Goal: Transaction & Acquisition: Purchase product/service

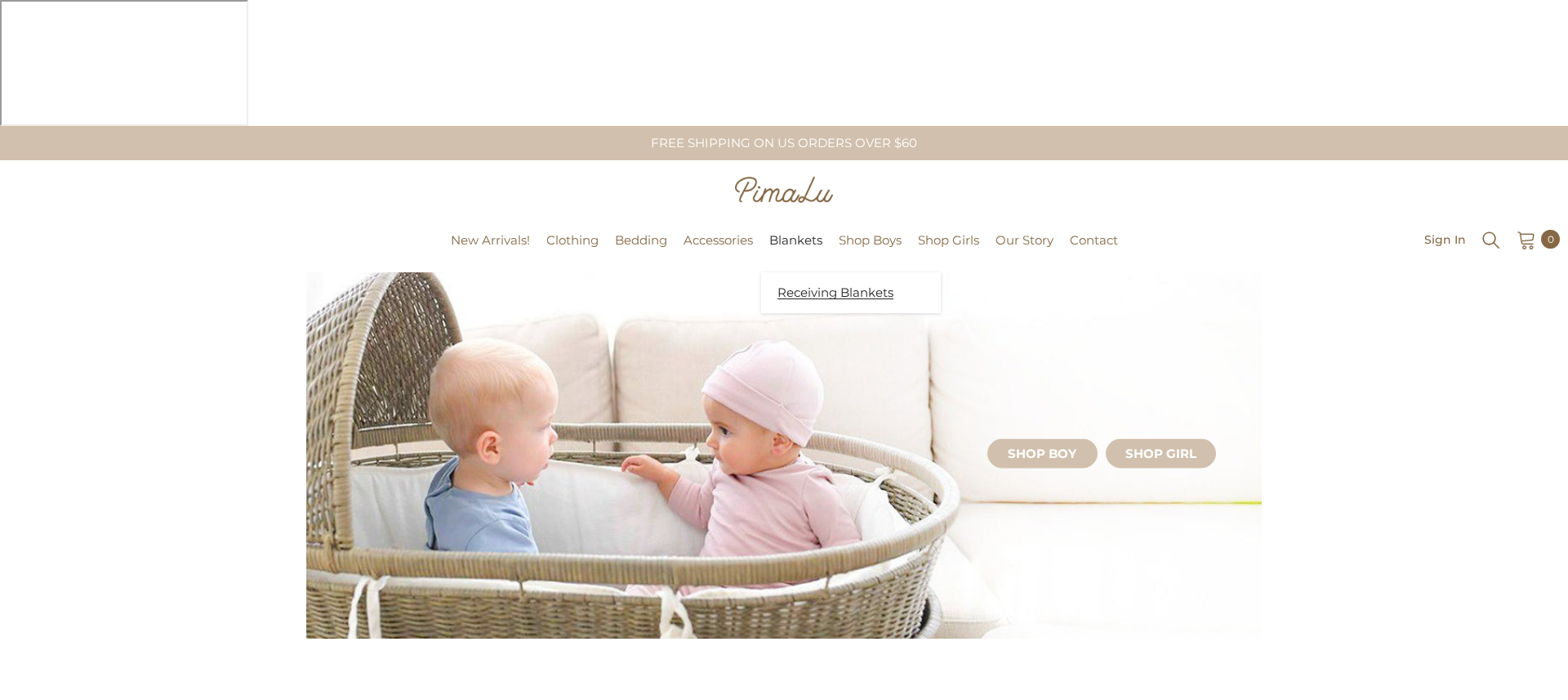
click at [806, 284] on span "Receiving Blankets" at bounding box center [835, 292] width 116 height 17
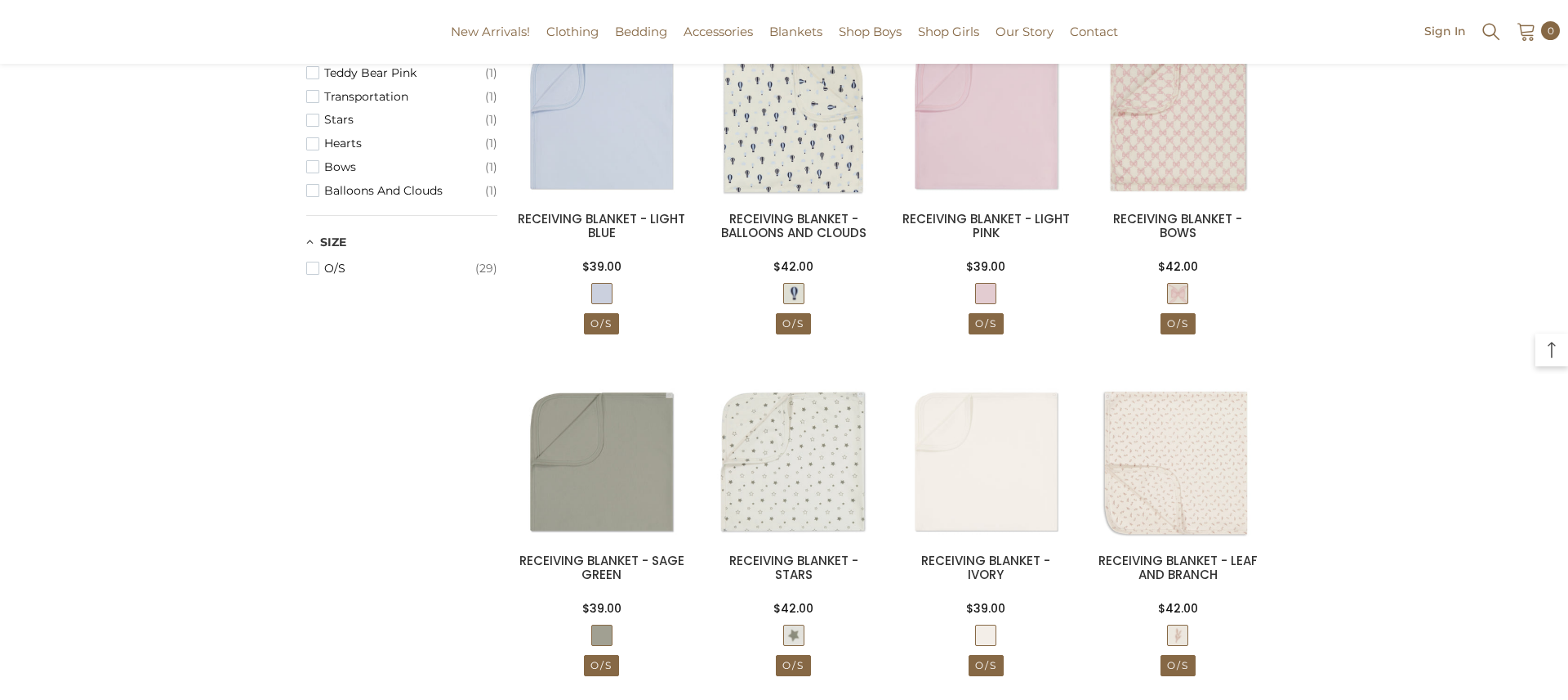
scroll to position [1067, 0]
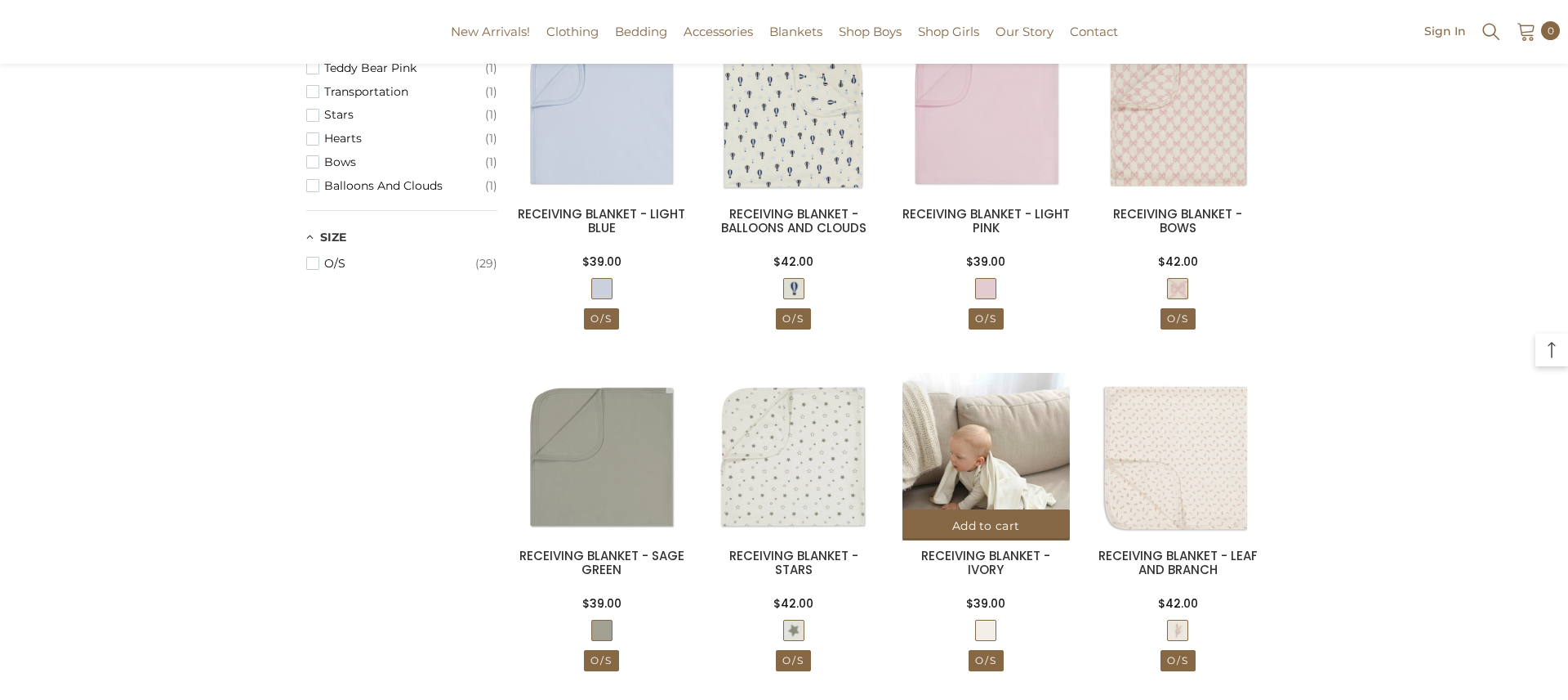
click at [942, 373] on img at bounding box center [986, 457] width 167 height 167
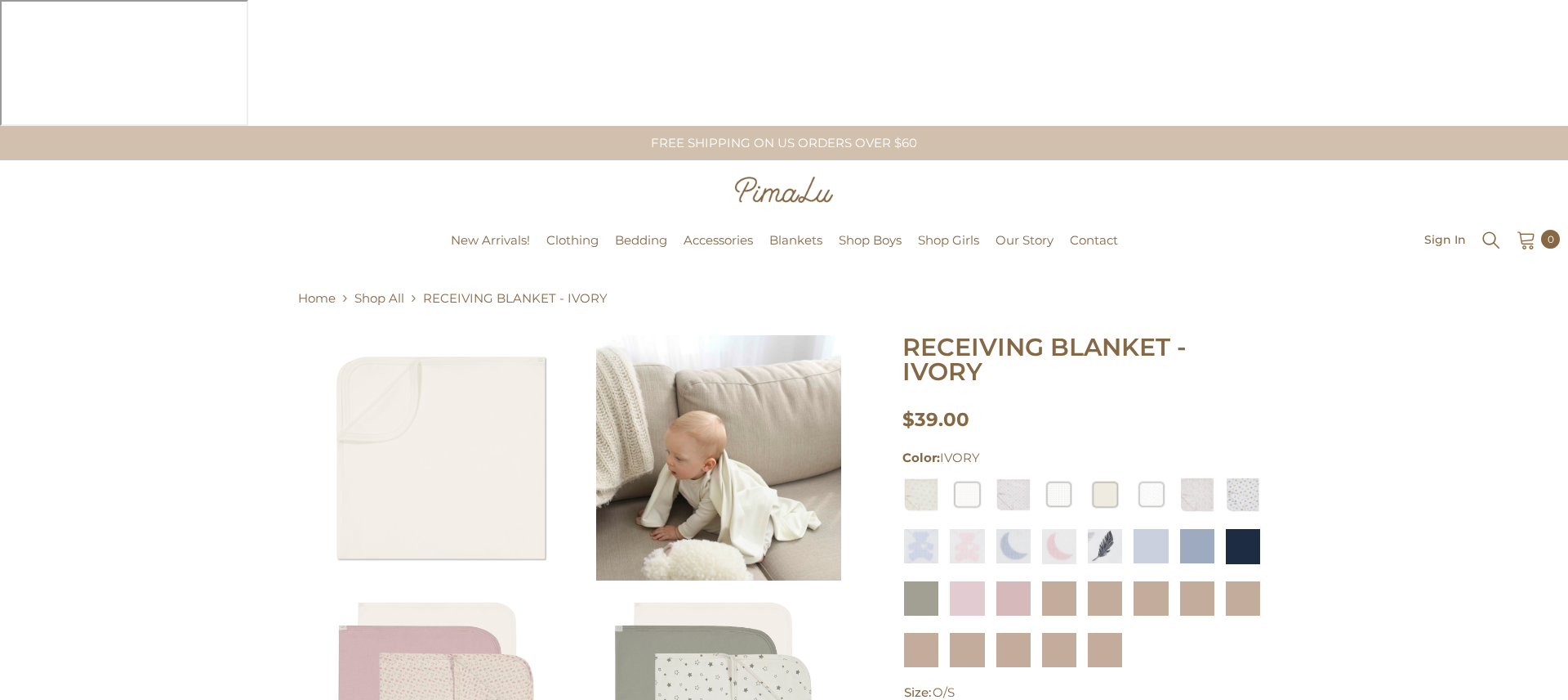
click at [497, 342] on img at bounding box center [441, 457] width 245 height 245
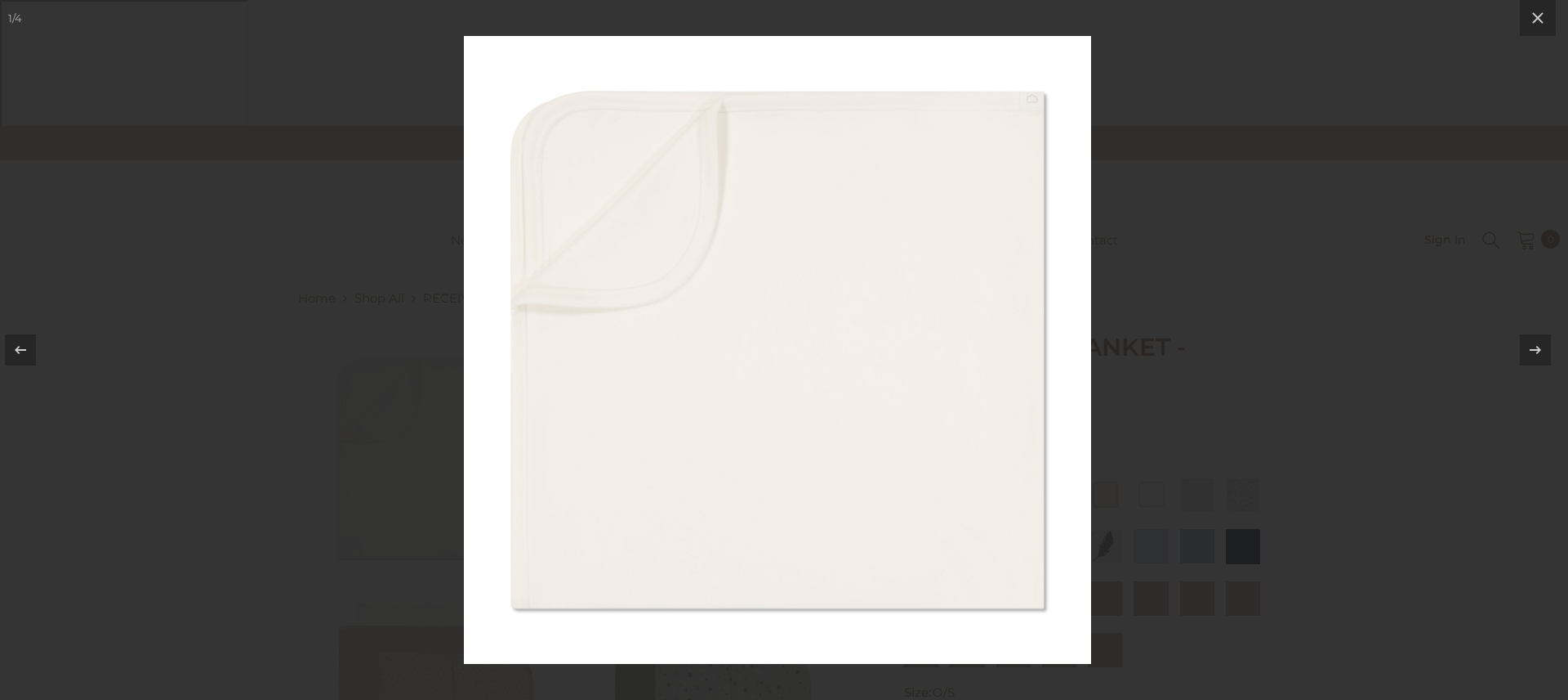
click at [497, 342] on img at bounding box center [778, 350] width 627 height 628
click at [564, 315] on img at bounding box center [778, 350] width 627 height 628
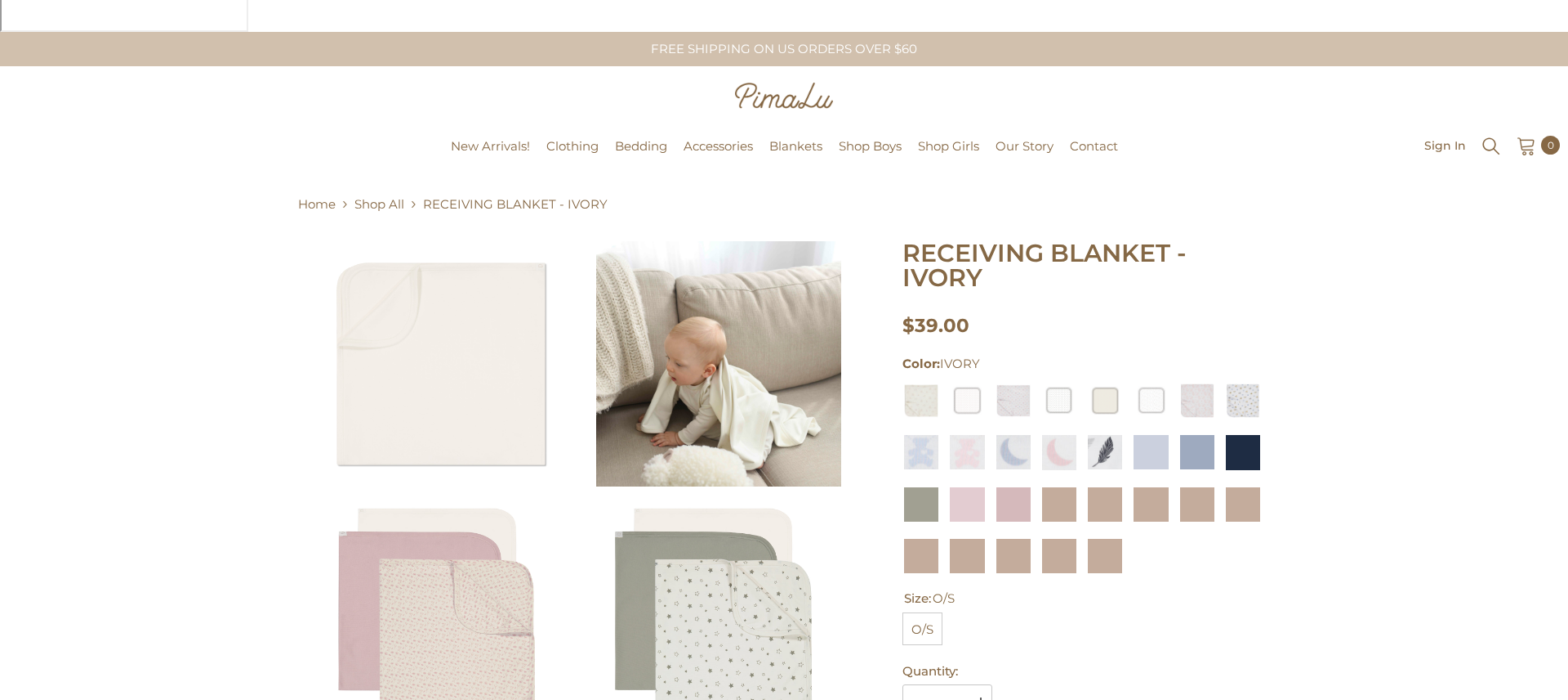
scroll to position [98, 0]
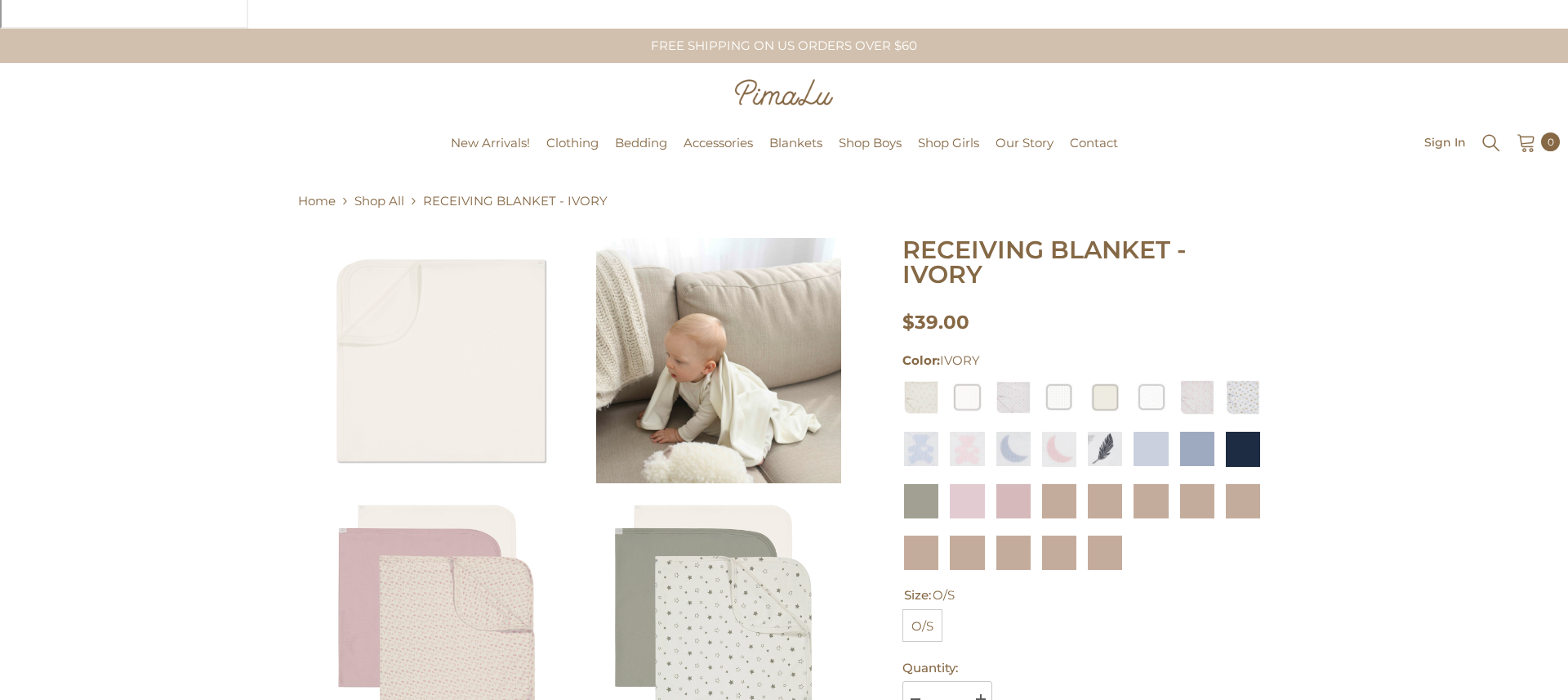
click at [698, 491] on img at bounding box center [717, 613] width 245 height 245
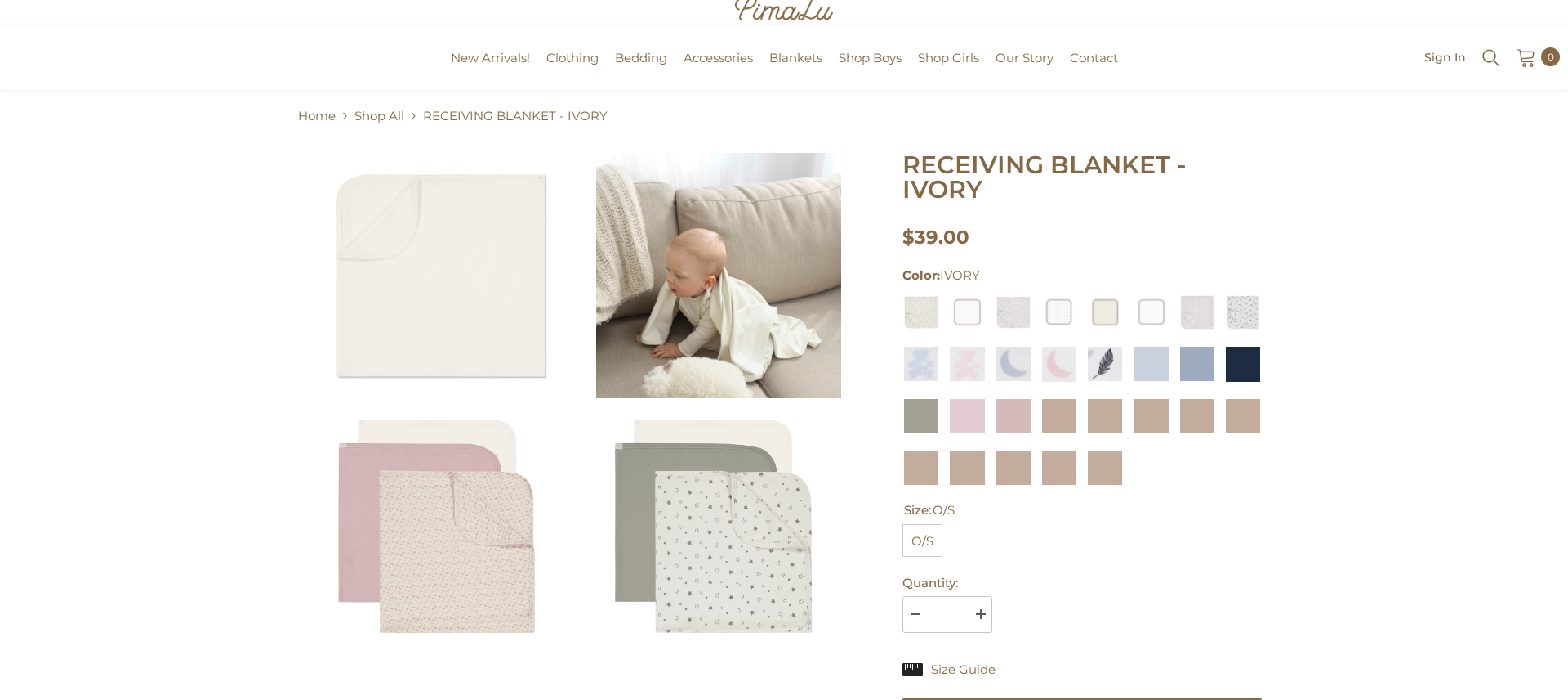
scroll to position [194, 0]
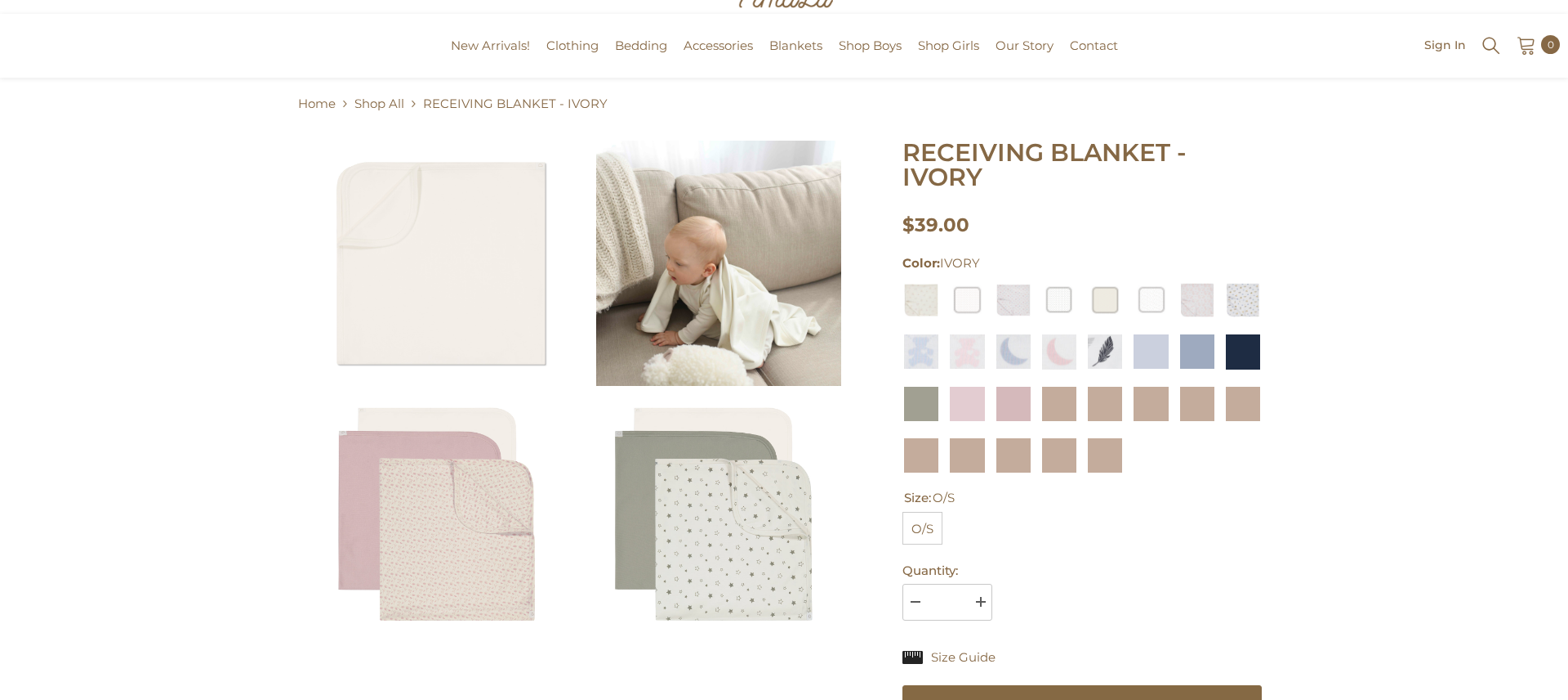
click at [720, 450] on img at bounding box center [717, 516] width 245 height 245
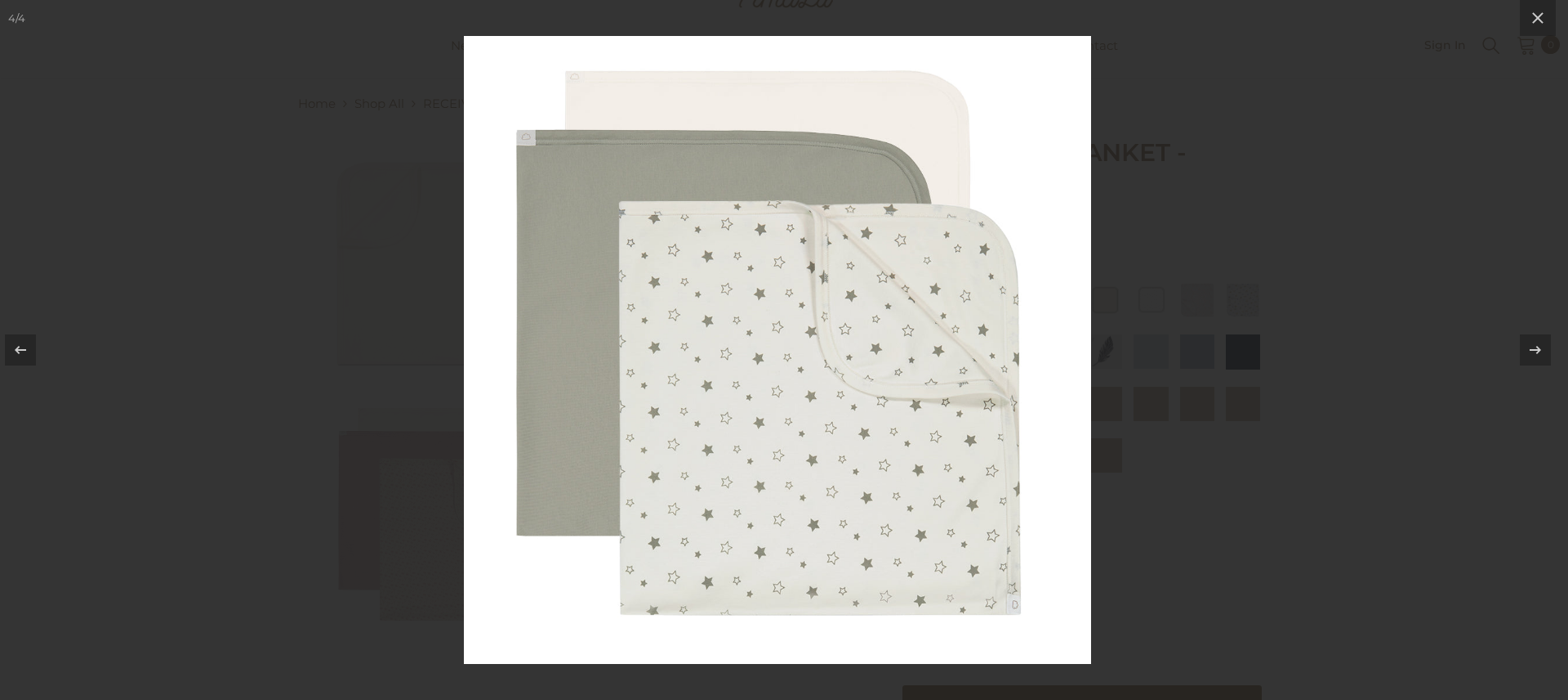
click at [182, 110] on div at bounding box center [778, 350] width 1556 height 700
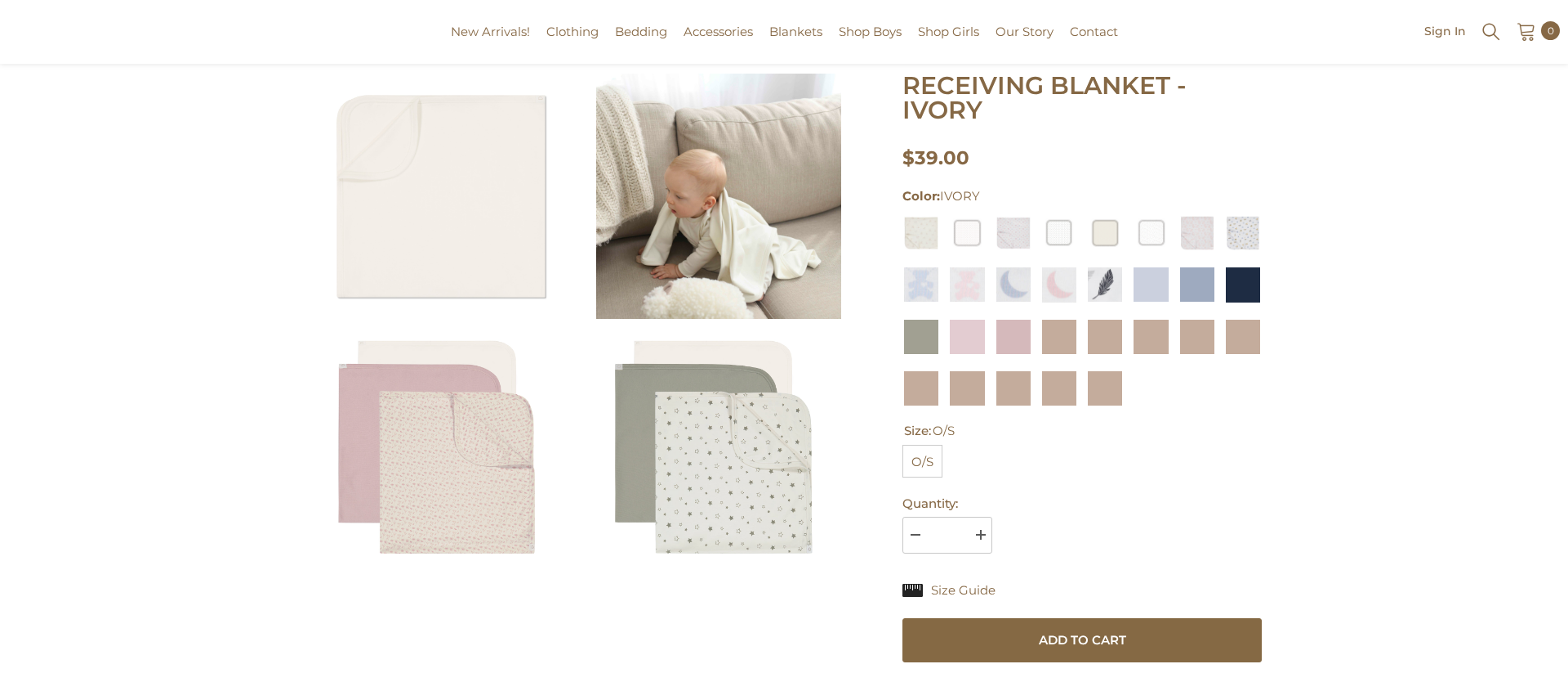
scroll to position [132, 0]
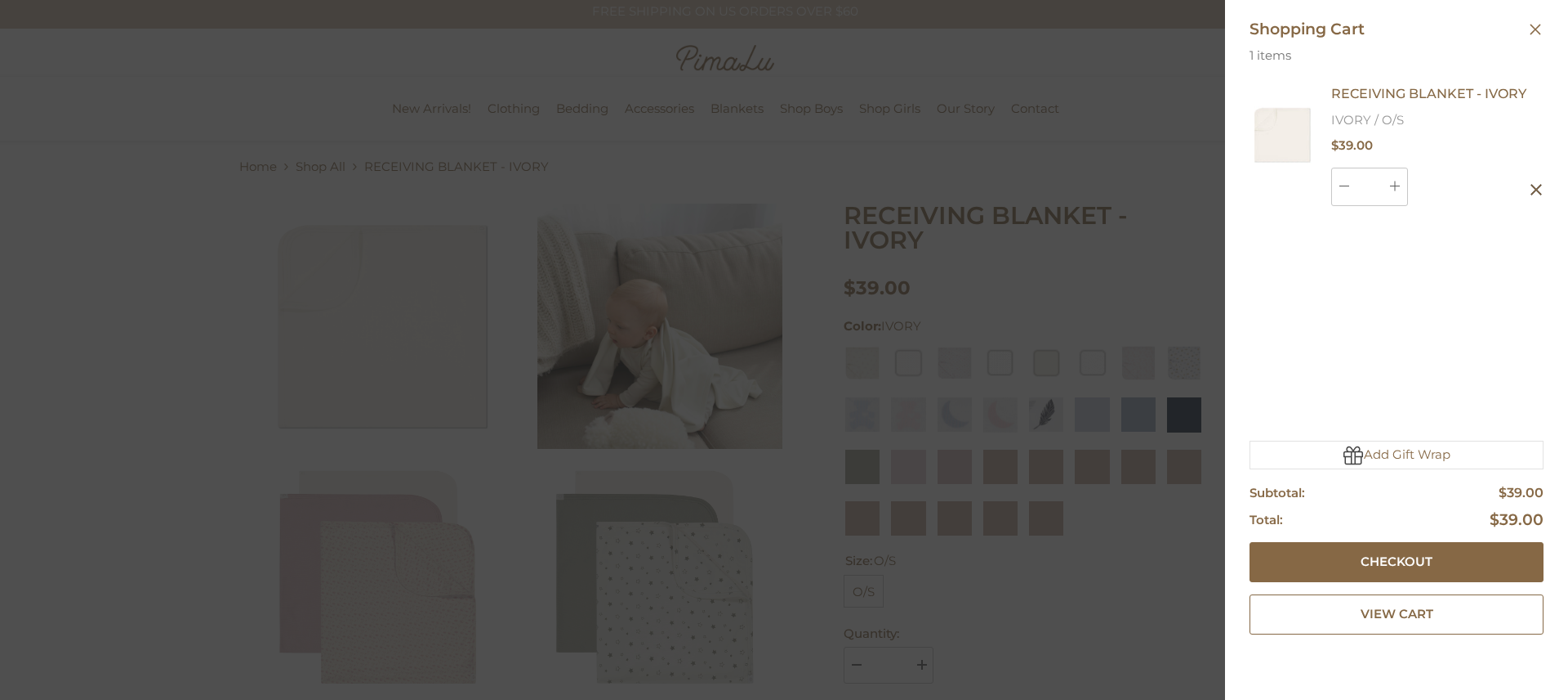
click at [1095, 555] on div at bounding box center [784, 350] width 1568 height 700
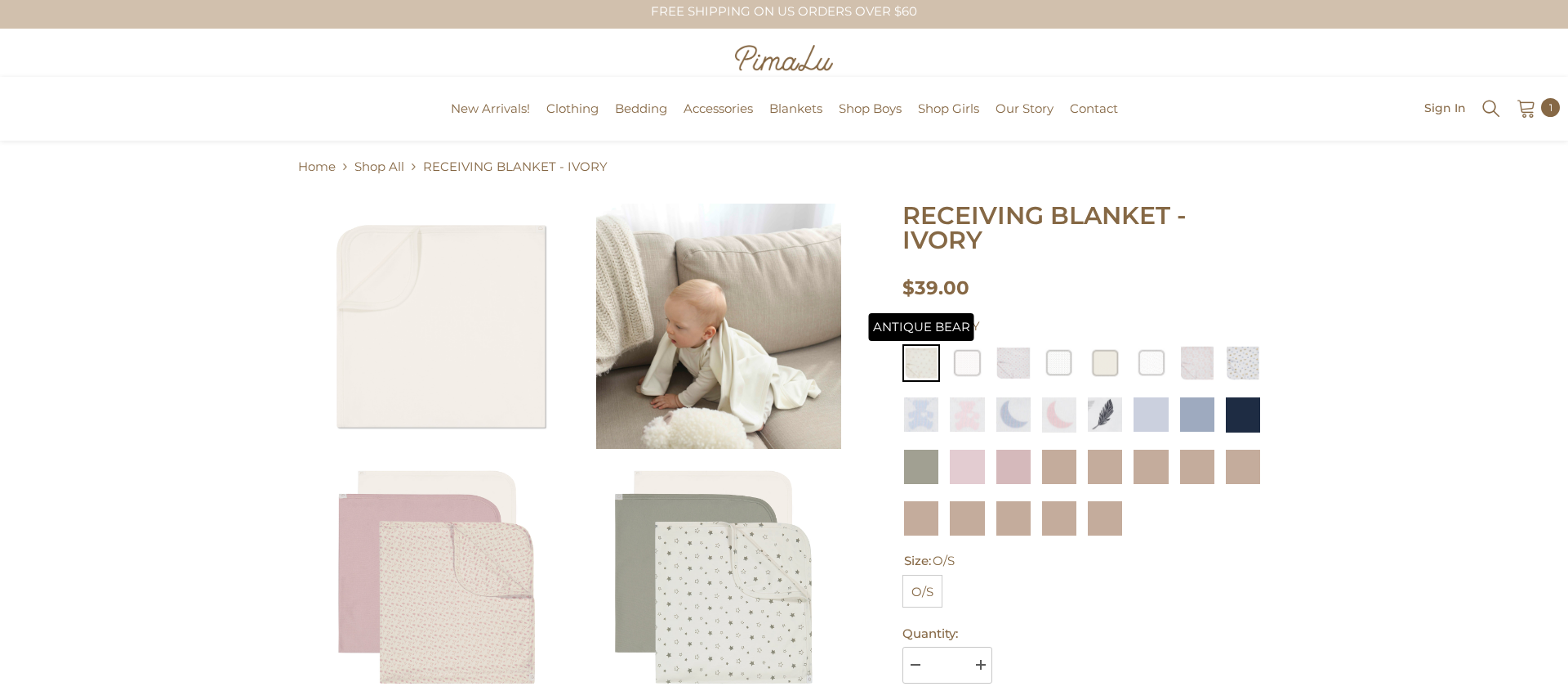
click at [923, 344] on img at bounding box center [921, 363] width 37 height 37
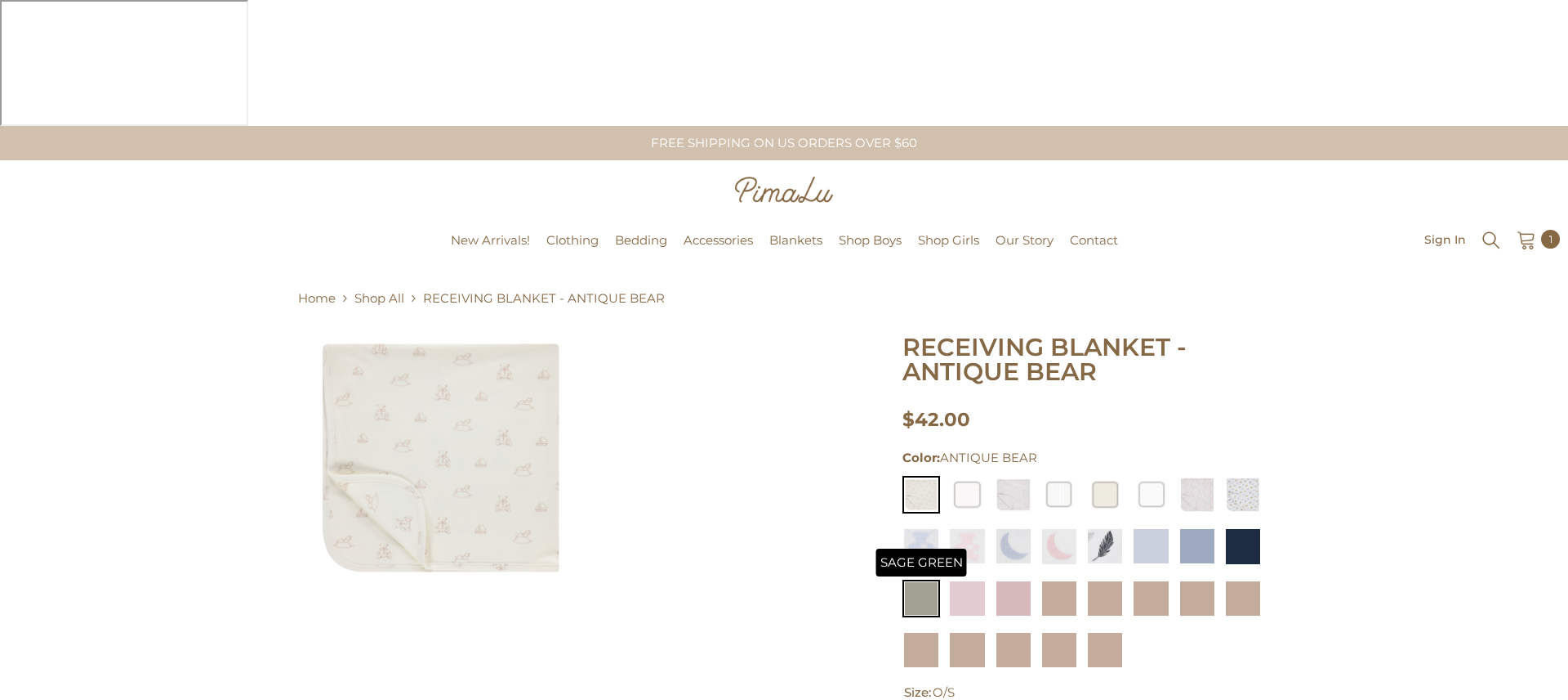
click at [930, 580] on img at bounding box center [921, 598] width 37 height 37
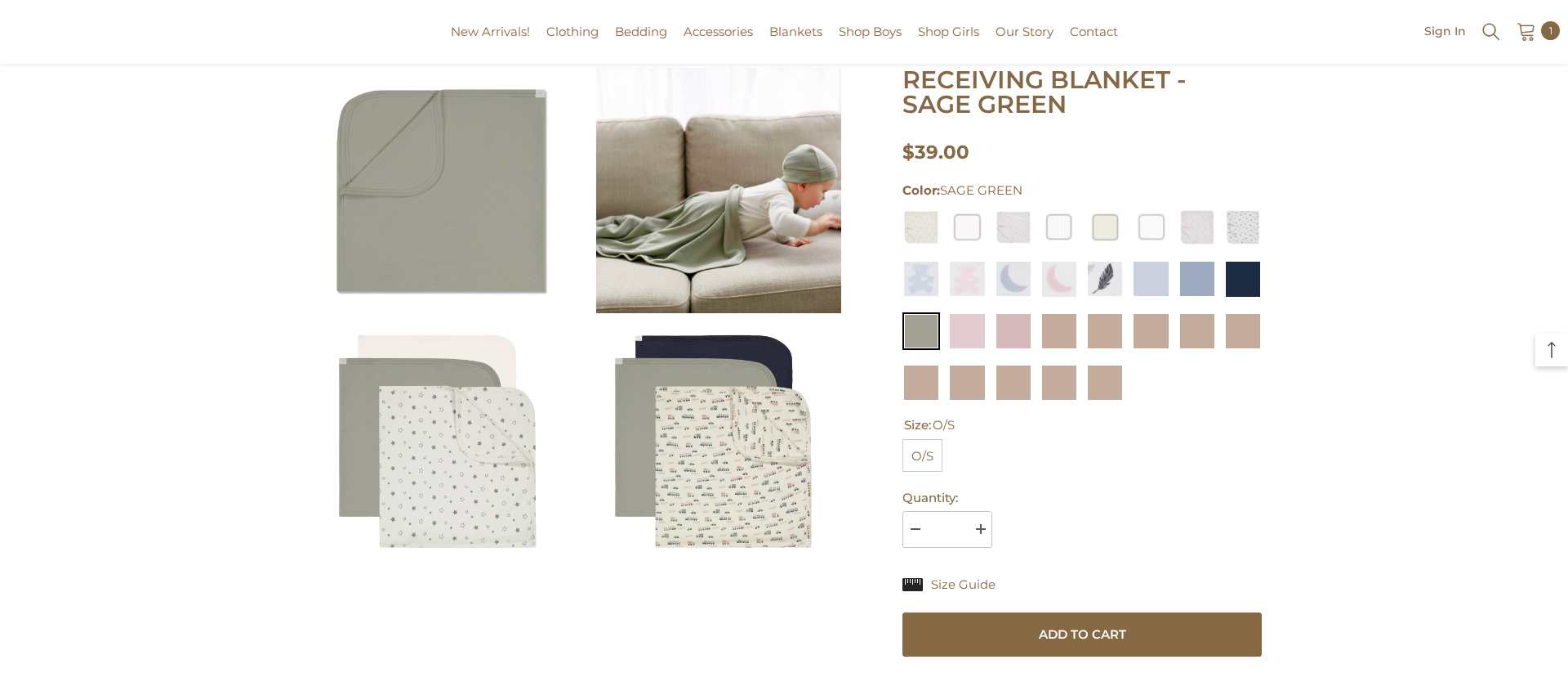
scroll to position [378, 0]
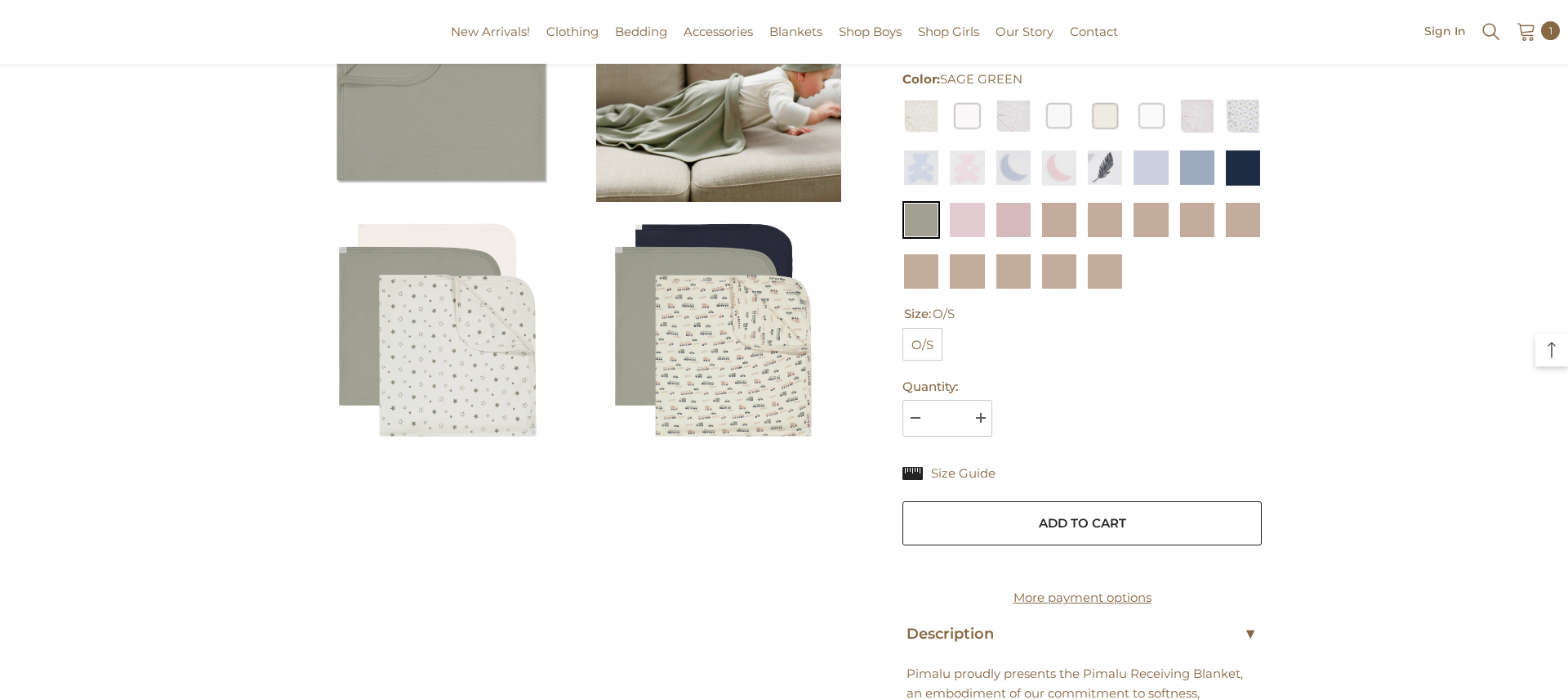
click at [1084, 501] on button "Add to cart" at bounding box center [1082, 523] width 360 height 44
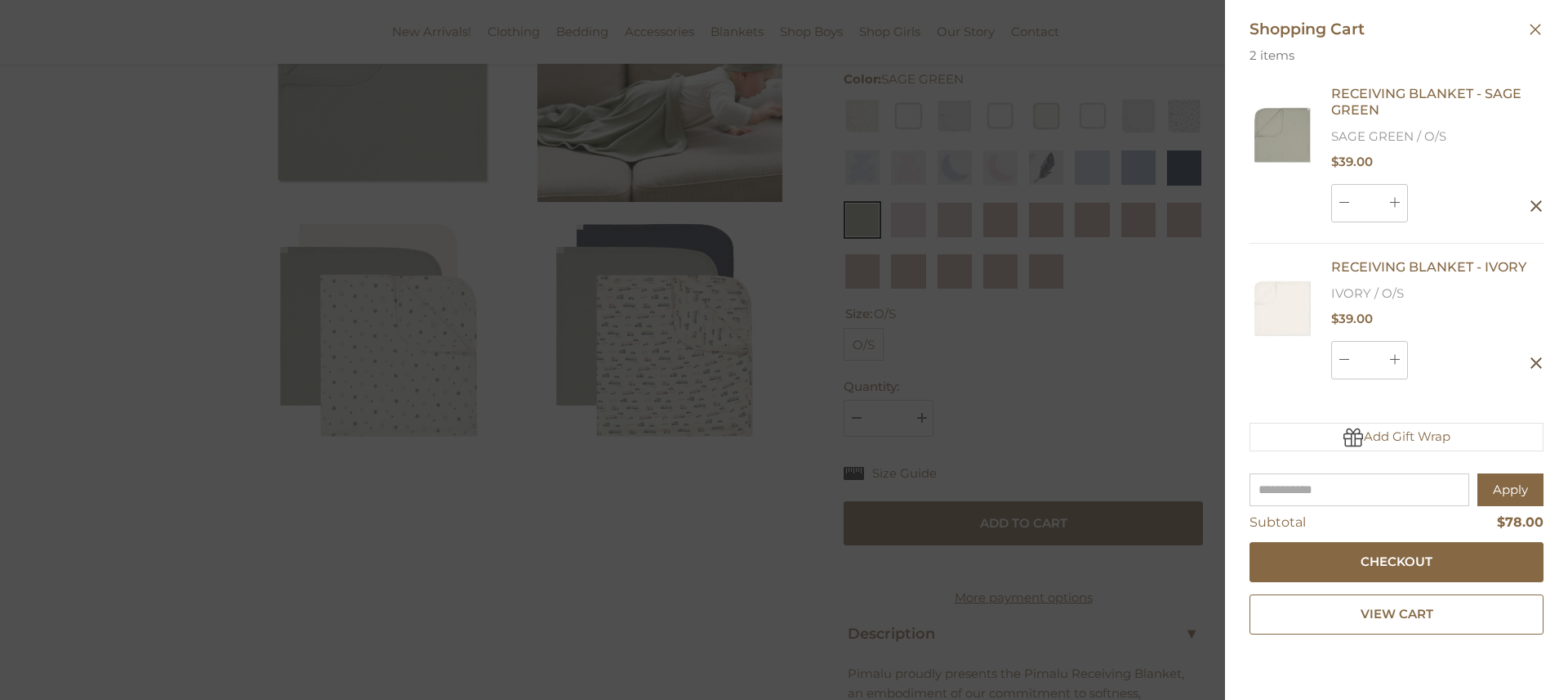
click at [1045, 222] on div at bounding box center [784, 350] width 1568 height 700
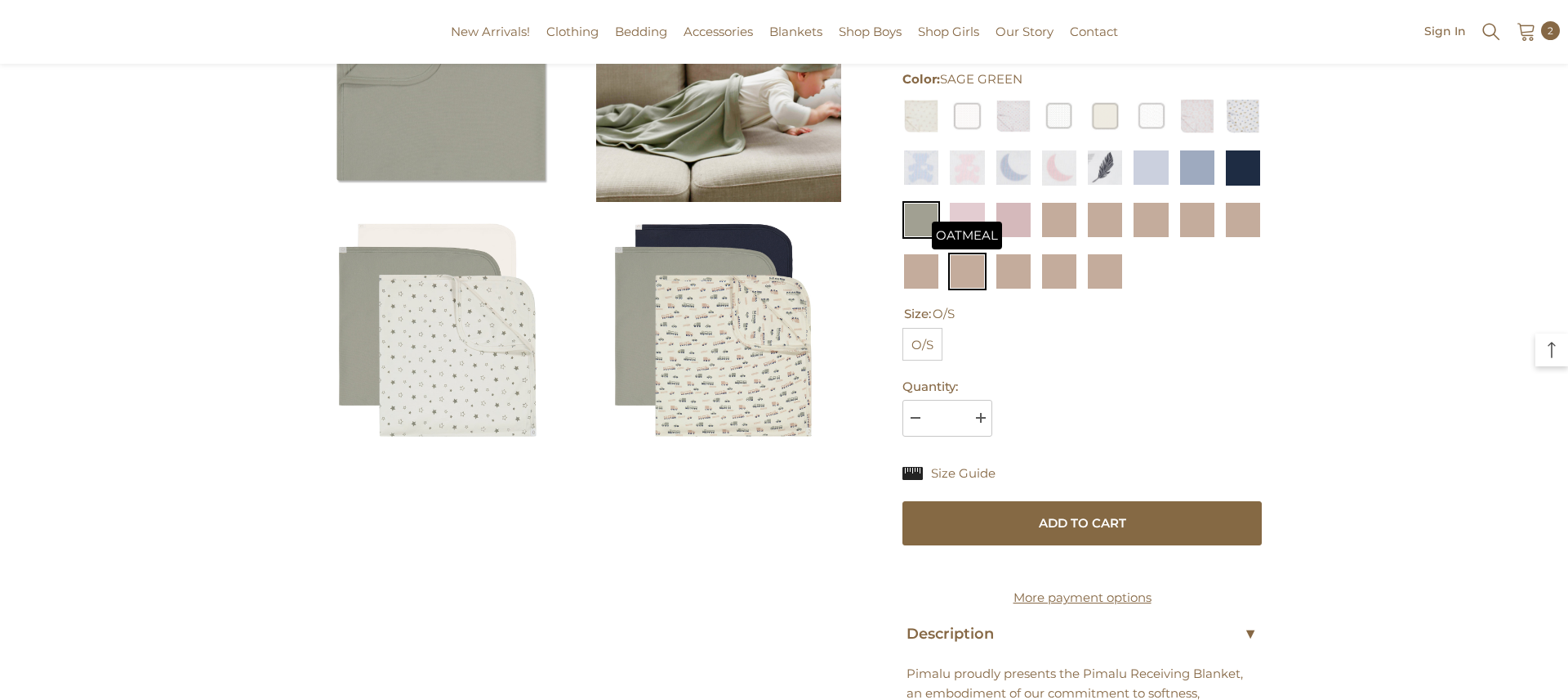
click at [974, 253] on img at bounding box center [967, 271] width 37 height 37
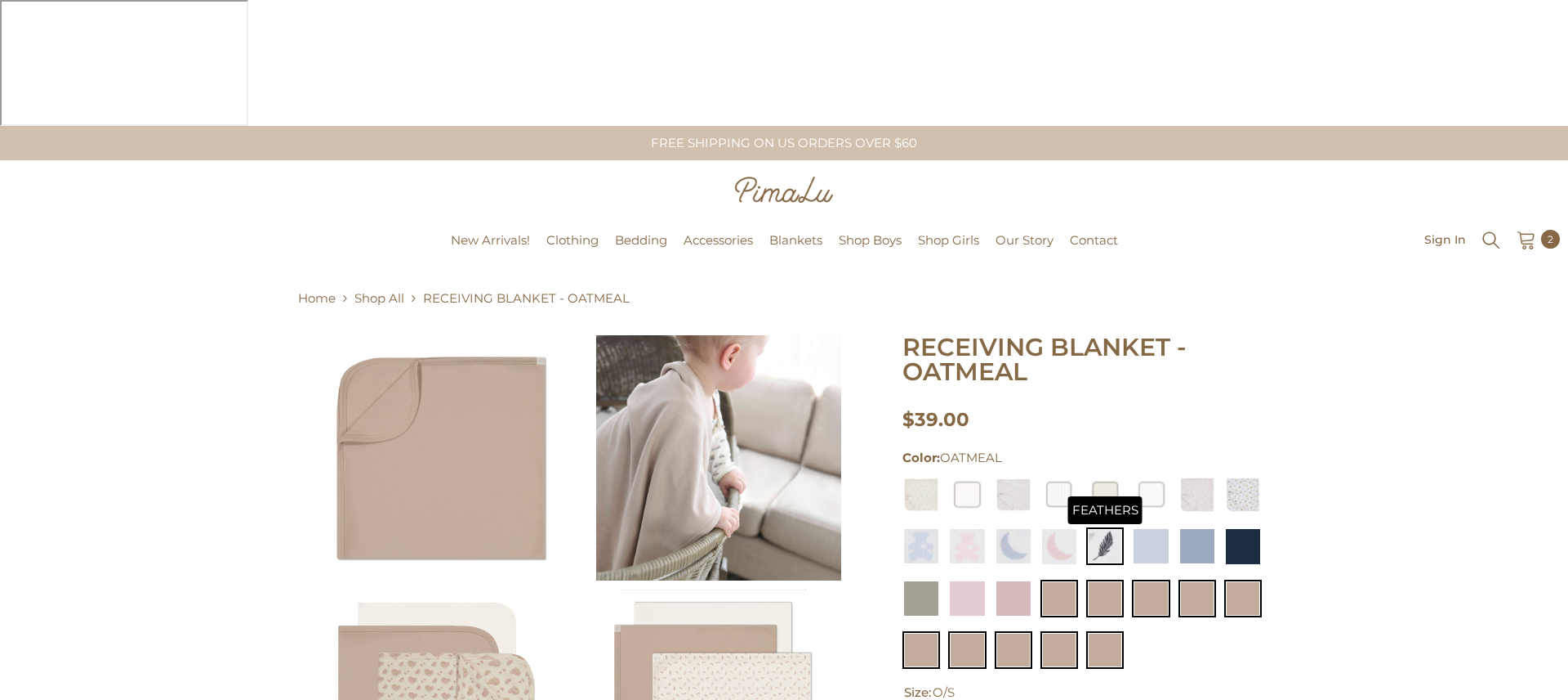
click at [1115, 527] on img at bounding box center [1105, 546] width 37 height 37
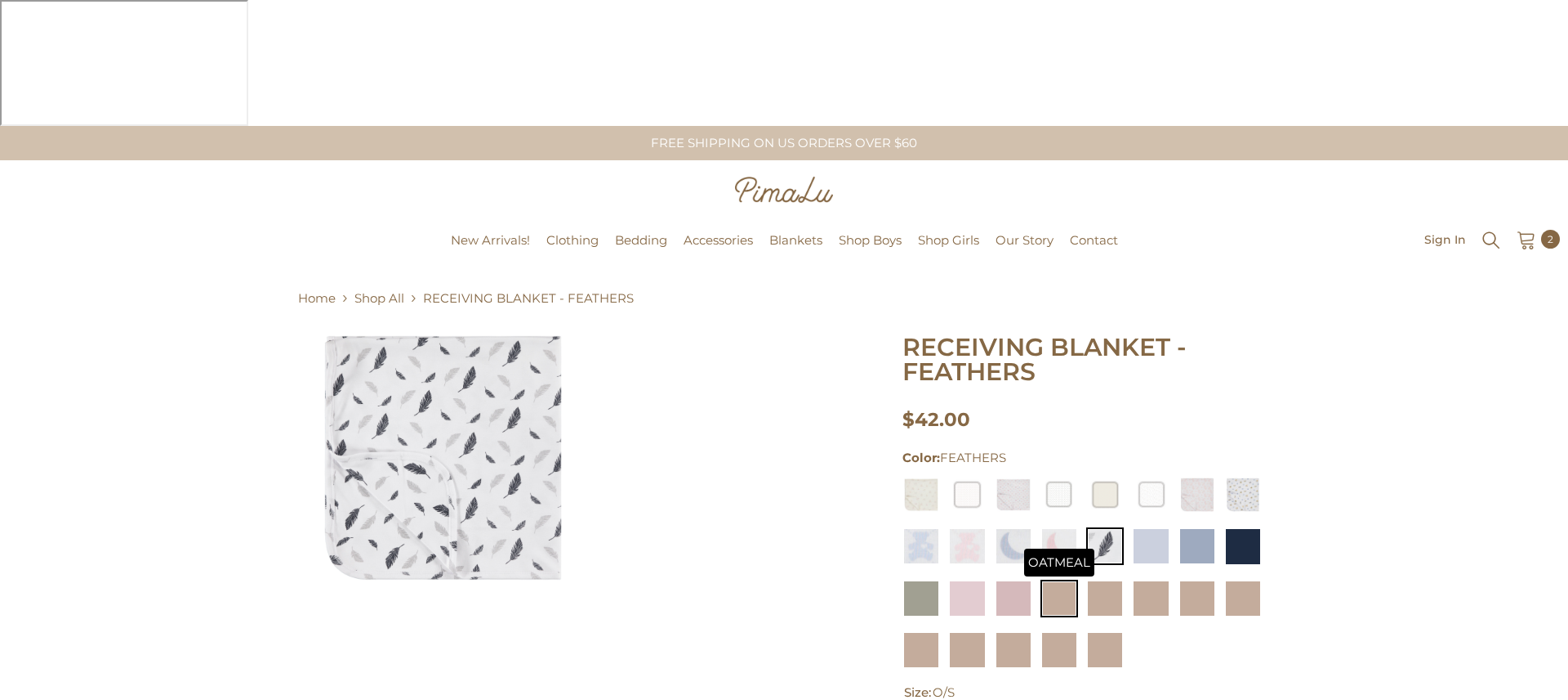
click at [1055, 580] on img at bounding box center [1058, 598] width 37 height 37
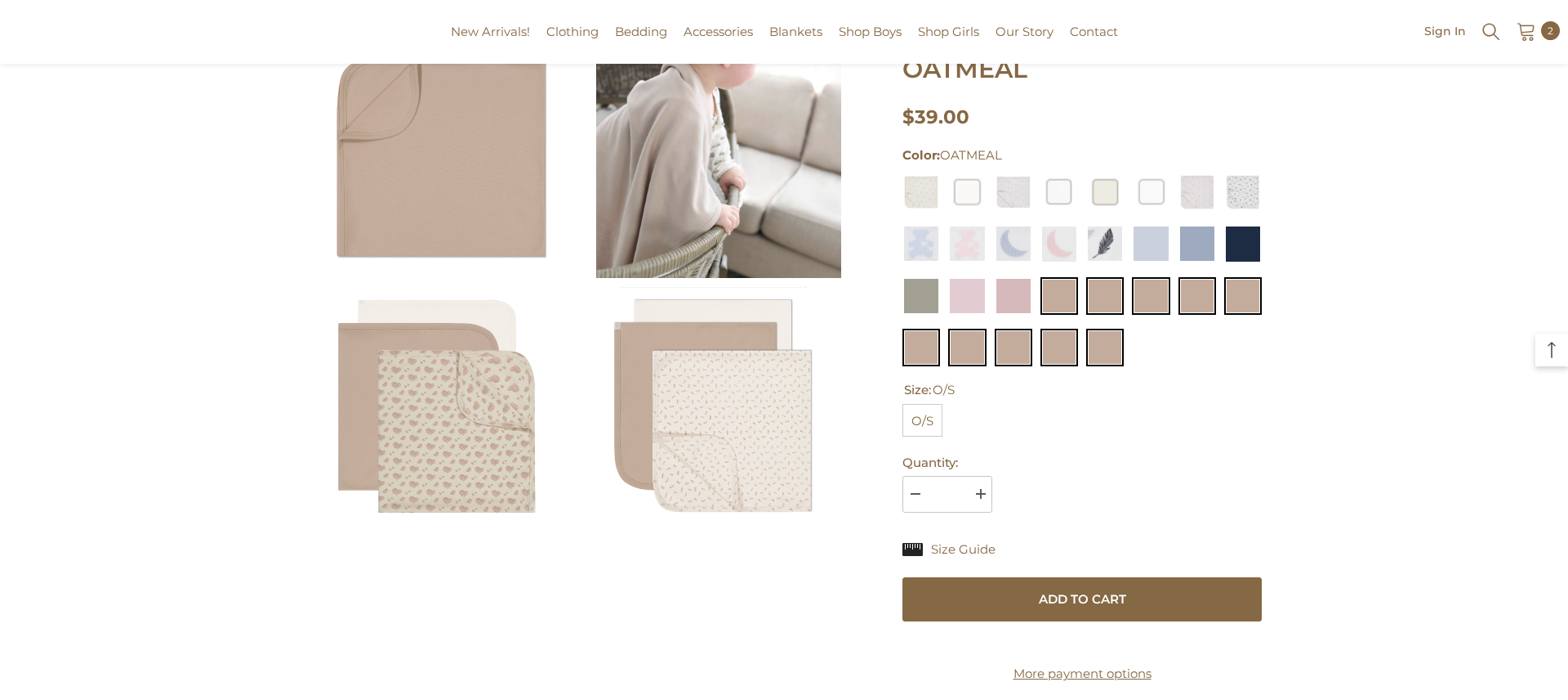
scroll to position [306, 0]
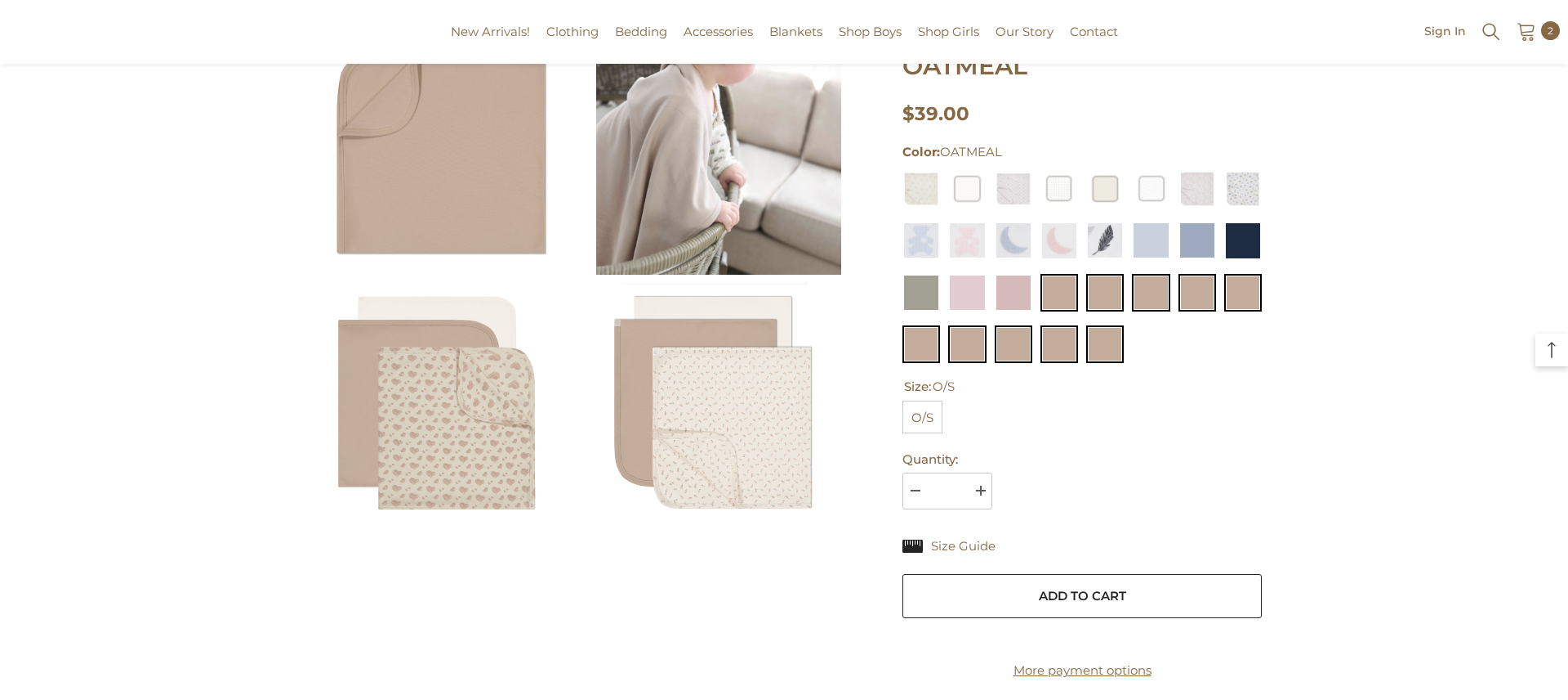
click at [1079, 574] on button "Add to cart" at bounding box center [1082, 595] width 360 height 44
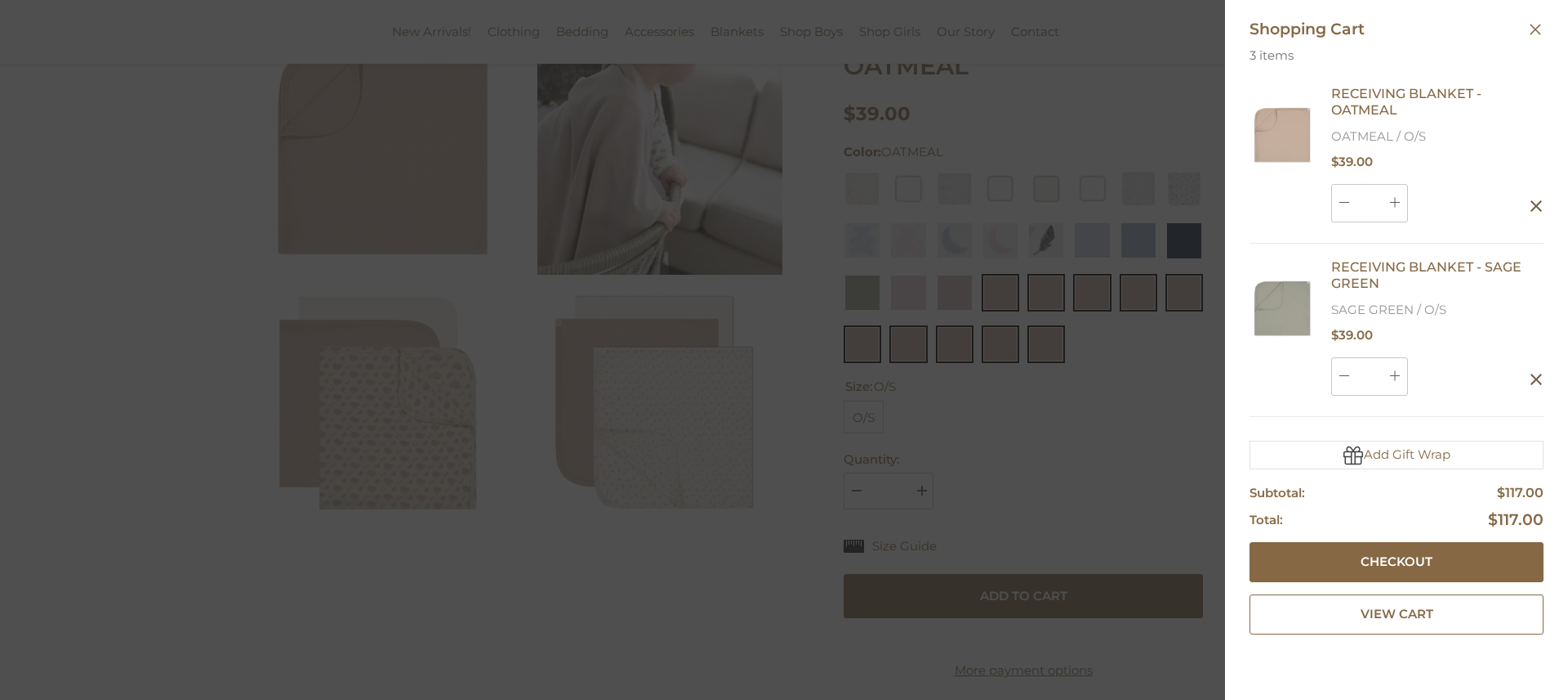
click at [1125, 25] on div at bounding box center [784, 350] width 1568 height 700
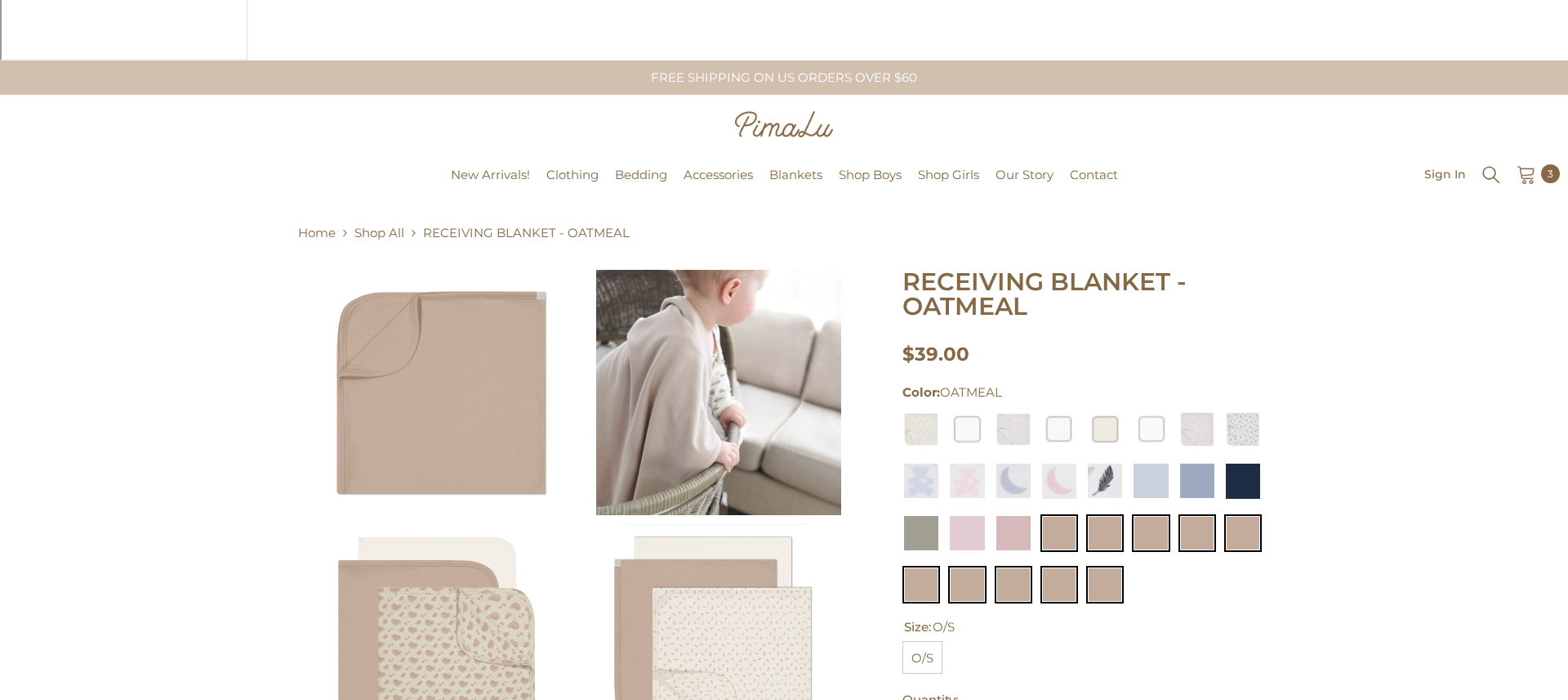
scroll to position [72, 0]
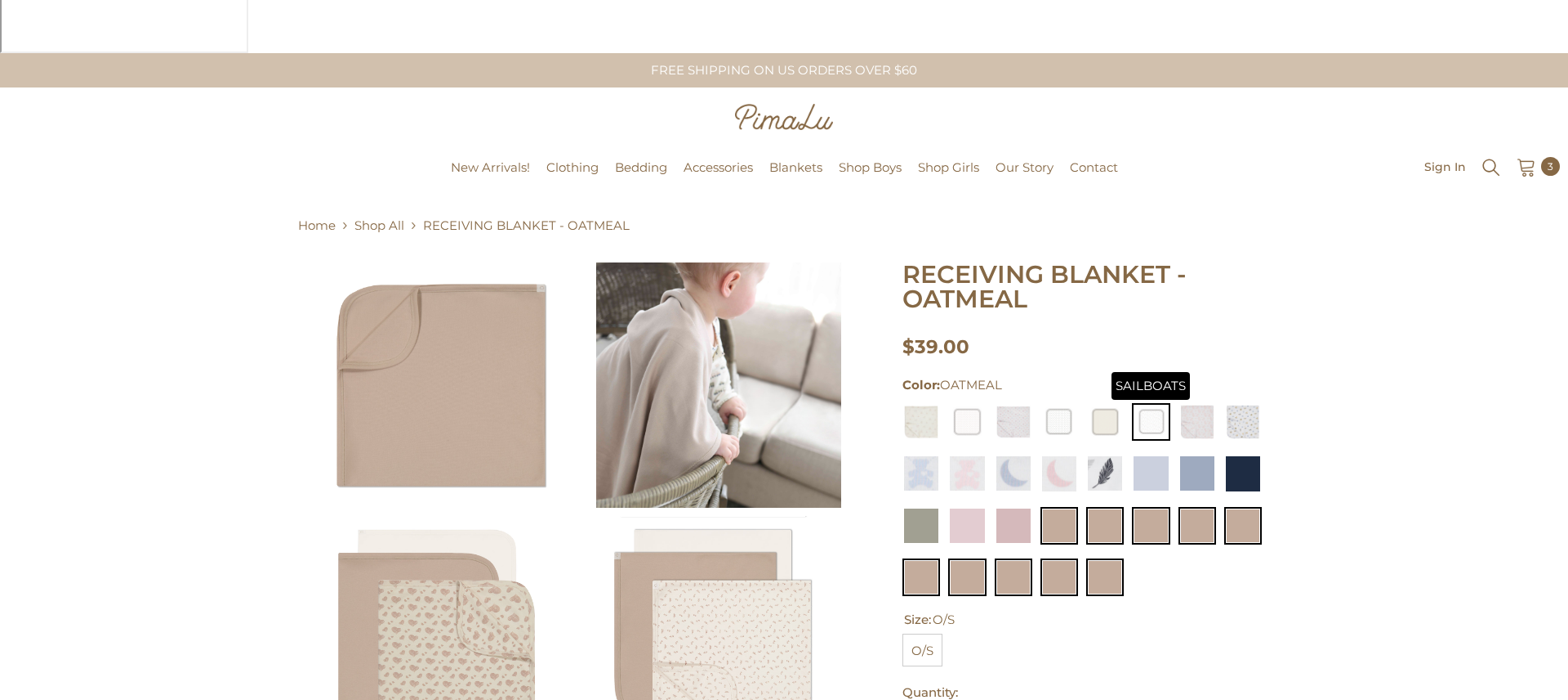
click at [1152, 403] on img at bounding box center [1150, 421] width 37 height 37
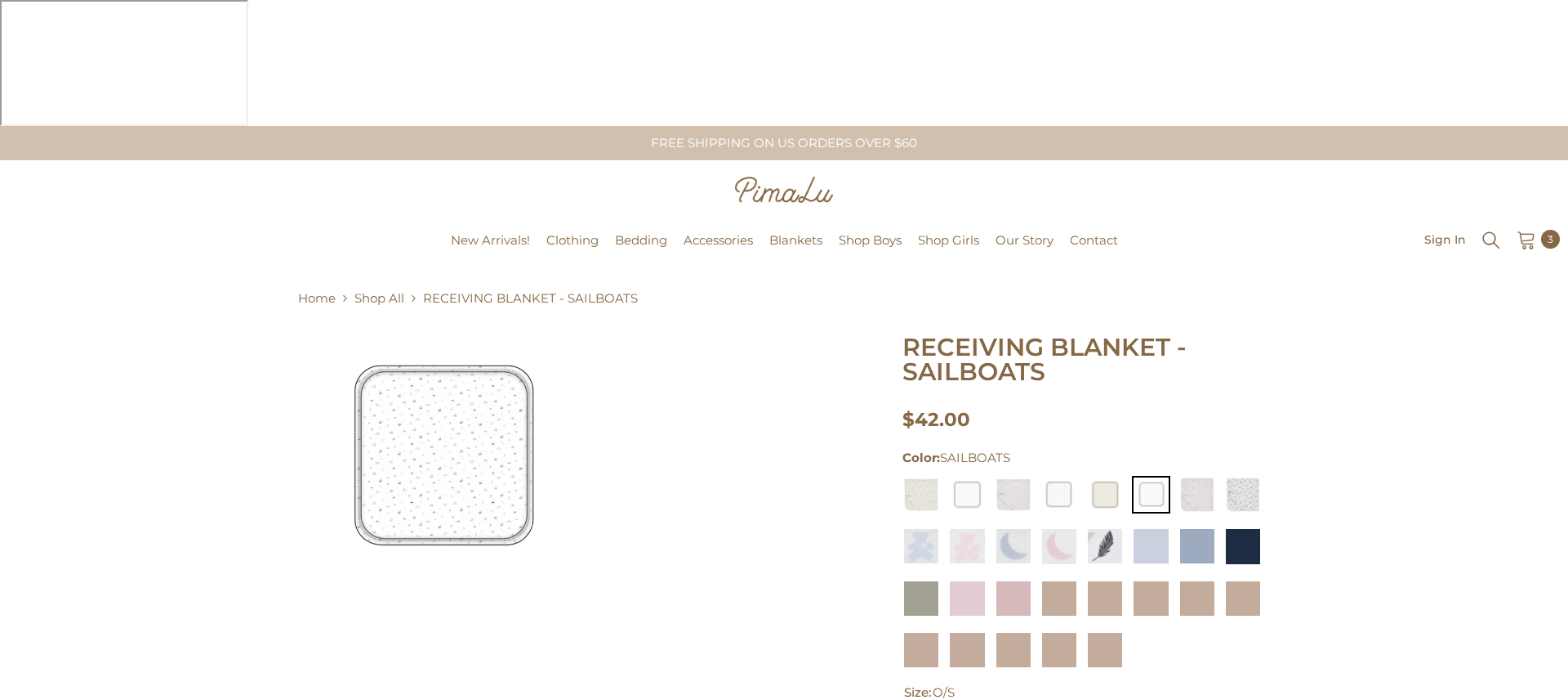
click at [417, 355] on img at bounding box center [441, 457] width 245 height 245
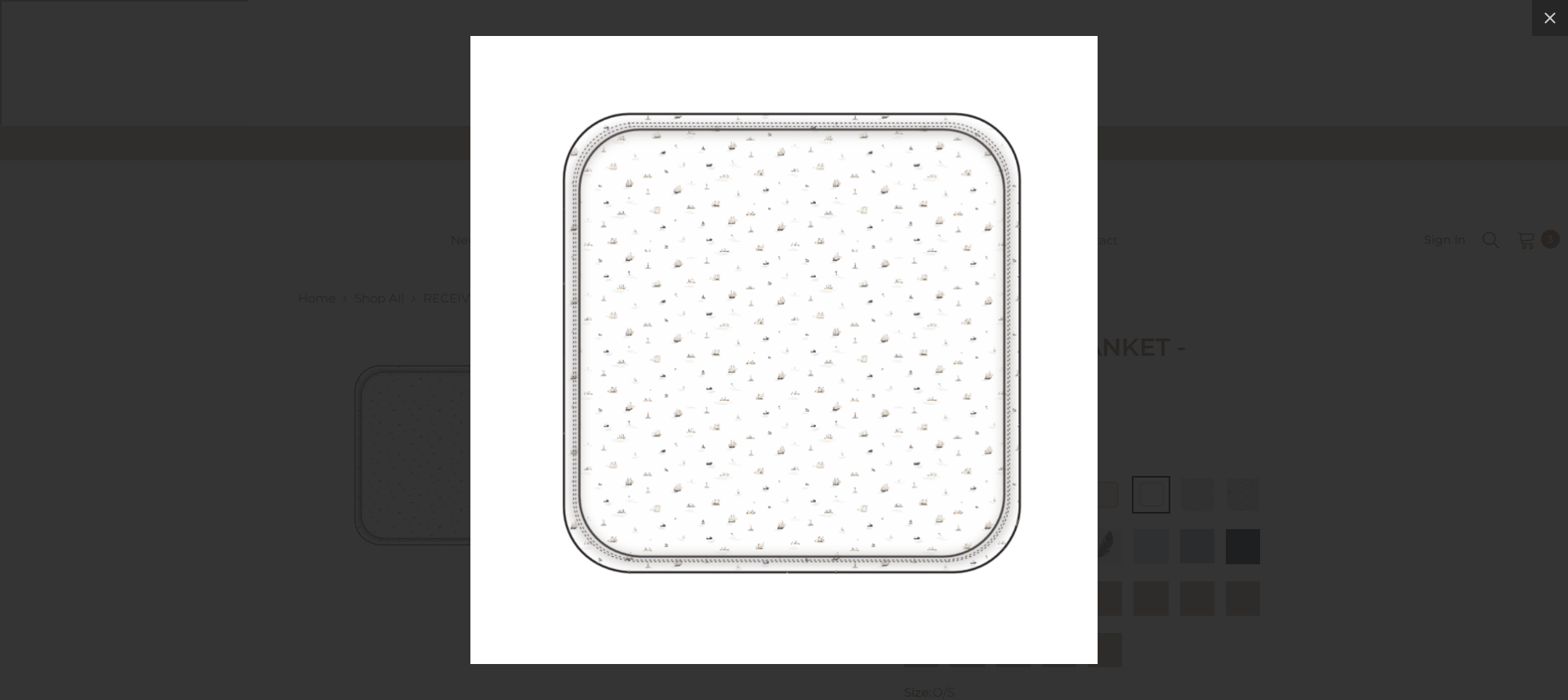
click at [416, 354] on div at bounding box center [784, 350] width 1568 height 700
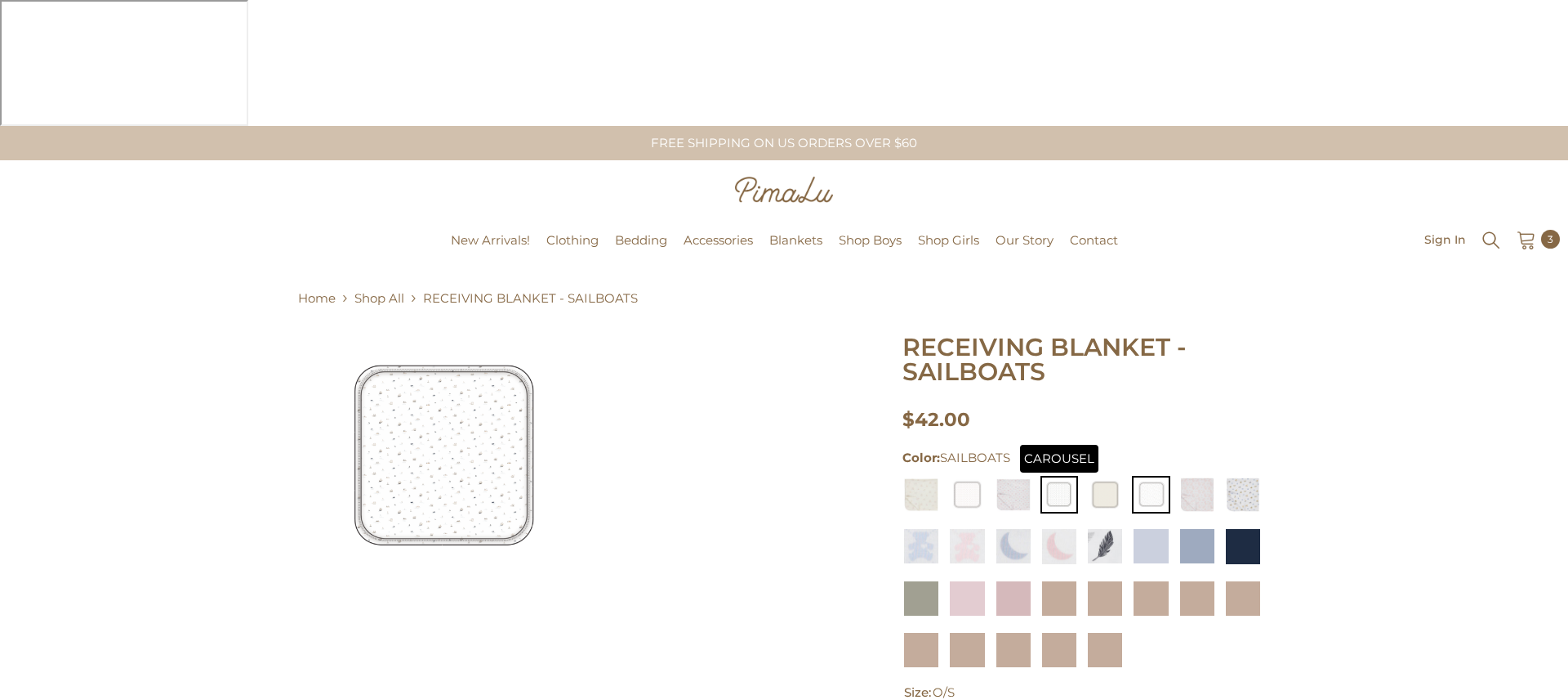
click at [1058, 476] on img at bounding box center [1058, 494] width 37 height 37
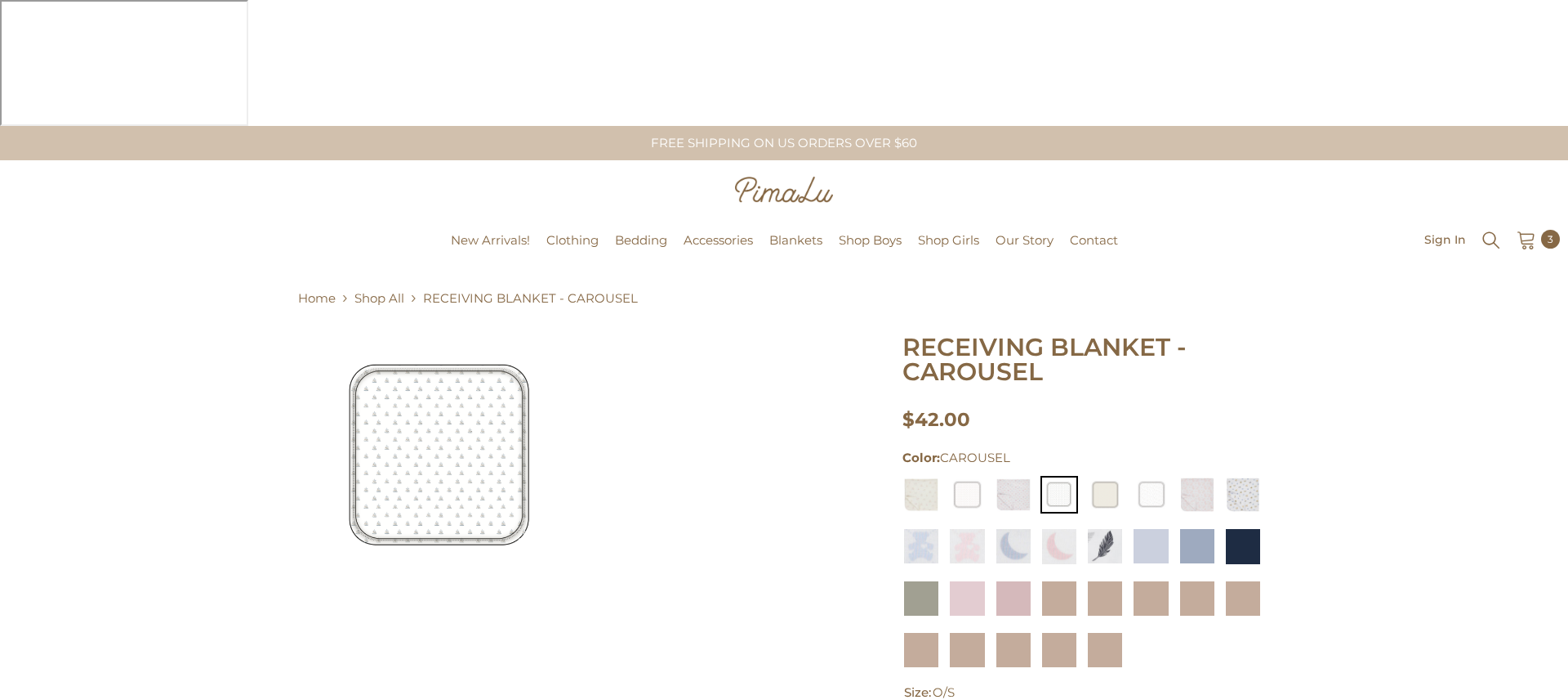
click at [416, 380] on img at bounding box center [441, 457] width 245 height 245
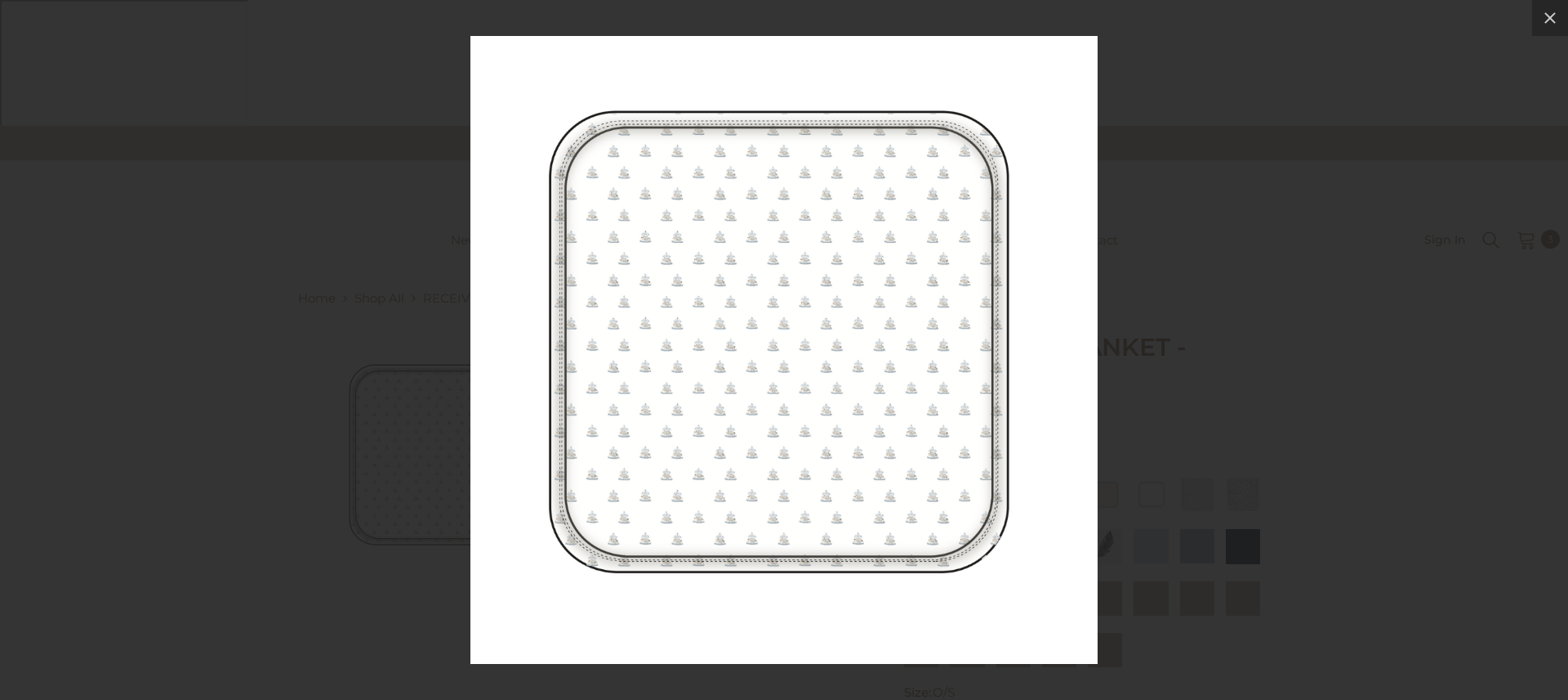
click at [470, 380] on img at bounding box center [784, 350] width 627 height 628
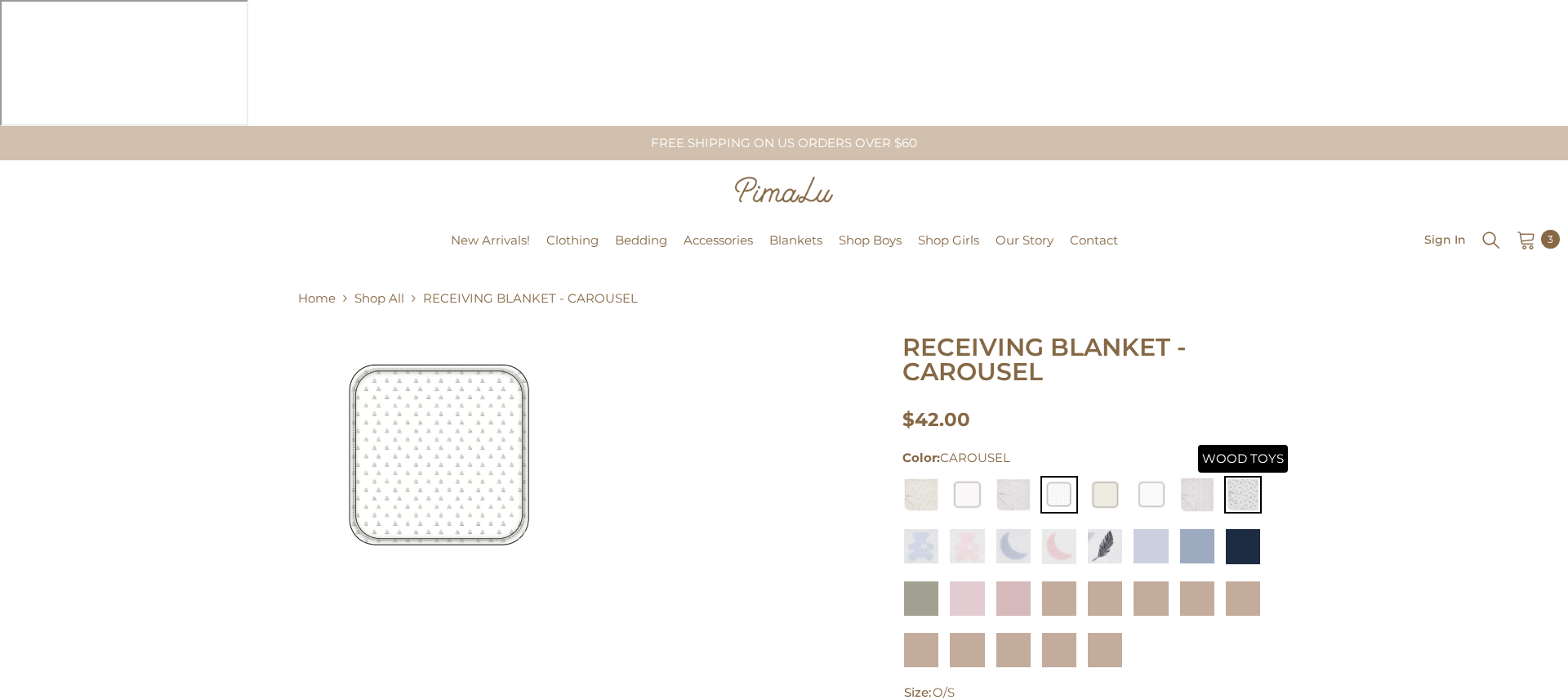
click at [1246, 476] on img at bounding box center [1242, 494] width 37 height 37
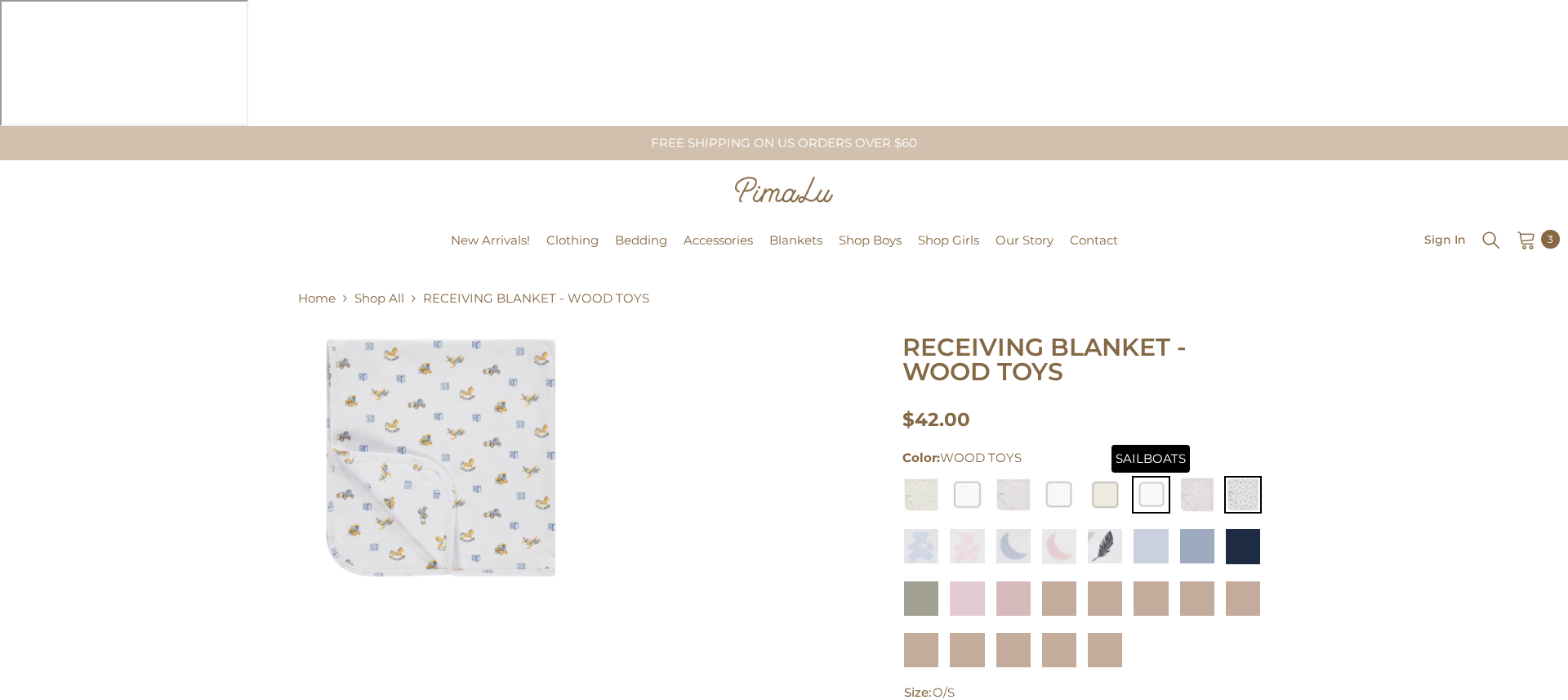
click at [1147, 476] on img at bounding box center [1150, 494] width 37 height 37
